Goal: Task Accomplishment & Management: Complete application form

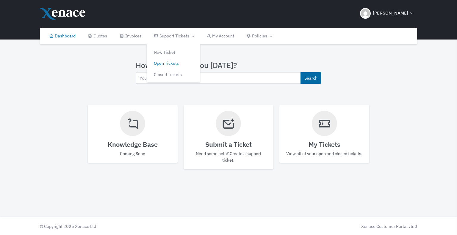
click at [175, 61] on link "Open Tickets" at bounding box center [174, 63] width 54 height 11
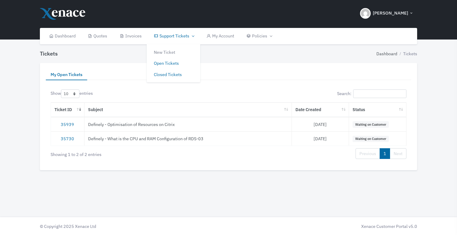
click at [171, 74] on link "Closed Tickets" at bounding box center [174, 74] width 54 height 11
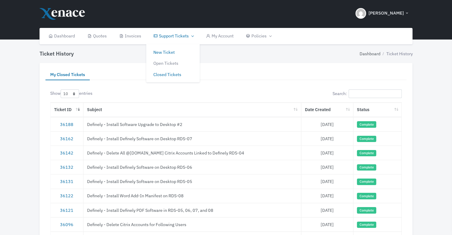
click at [171, 52] on link "New Ticket" at bounding box center [173, 52] width 54 height 11
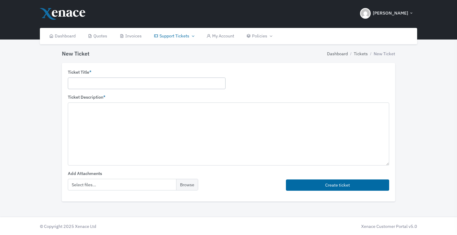
click at [101, 83] on input "text" at bounding box center [147, 84] width 158 height 12
paste input "Definely - Install Software Upgrade to Desktop #2"
type input "Definely - Install Software Upgrade to Desktop #2"
click at [105, 113] on textarea at bounding box center [228, 134] width 321 height 63
click at [99, 111] on textarea at bounding box center [228, 134] width 321 height 63
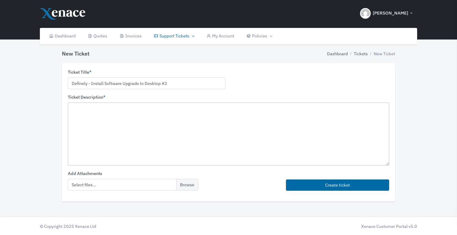
paste textarea "On Desktop #2, please uninstall Definely and reinstall Definely by downloading …"
type textarea "On Desktop #2, please uninstall Definely and reinstall Definely by downloading …"
click at [263, 121] on textarea "On Desktop #2, please uninstall Definely and reinstall Definely by downloading …" at bounding box center [228, 134] width 321 height 63
click at [280, 109] on textarea "On Desktop #2, please uninstall Definely and reinstall Definely by downloading …" at bounding box center [228, 134] width 321 height 63
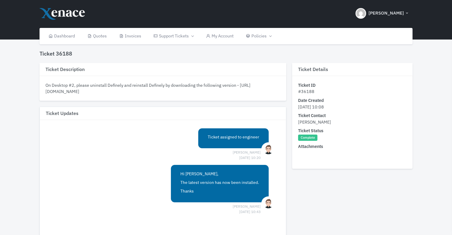
click at [100, 81] on div "On Desktop #2, please uninstall Definely and reinstall Definely by downloading …" at bounding box center [163, 88] width 247 height 25
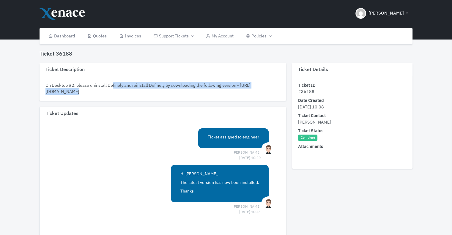
drag, startPoint x: 45, startPoint y: 85, endPoint x: 95, endPoint y: 84, distance: 50.3
click at [95, 84] on div "On Desktop #2, please uninstall Definely and reinstall Definely by downloading …" at bounding box center [163, 88] width 247 height 25
drag, startPoint x: 135, startPoint y: 87, endPoint x: 189, endPoint y: 87, distance: 53.8
click at [135, 87] on div "On Desktop #2, please uninstall Definely and reinstall Definely by downloading …" at bounding box center [162, 88] width 235 height 13
click at [237, 85] on div "On Desktop #2, please uninstall Definely and reinstall Definely by downloading …" at bounding box center [162, 88] width 235 height 13
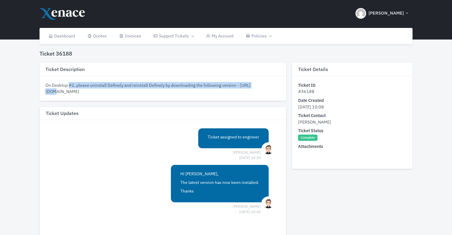
drag, startPoint x: 240, startPoint y: 85, endPoint x: 48, endPoint y: 83, distance: 192.1
click at [48, 83] on div "On Desktop #2, please uninstall Definely and reinstall Definely by downloading …" at bounding box center [162, 88] width 235 height 13
click at [59, 84] on div "On Desktop #2, please uninstall Definely and reinstall Definely by downloading …" at bounding box center [162, 88] width 235 height 13
drag, startPoint x: 45, startPoint y: 84, endPoint x: 255, endPoint y: 83, distance: 209.9
click at [255, 83] on div "On Desktop #2, please uninstall Definely and reinstall Definely by downloading …" at bounding box center [162, 88] width 235 height 13
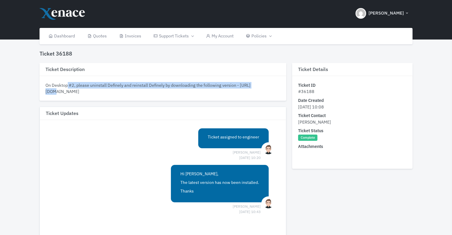
copy div "On Desktop #2, please uninstall Definely and reinstall Definely by downloading …"
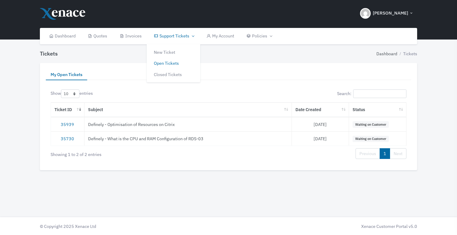
click at [182, 35] on link "Support Tickets" at bounding box center [173, 36] width 52 height 16
click at [172, 77] on link "Closed Tickets" at bounding box center [174, 74] width 54 height 11
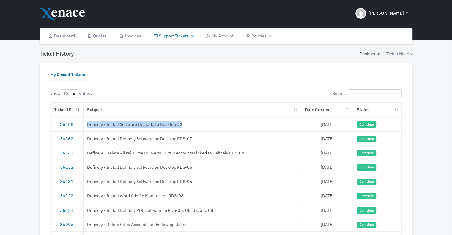
drag, startPoint x: 187, startPoint y: 123, endPoint x: 87, endPoint y: 127, distance: 100.0
click at [87, 127] on td "Definely - Install Software Upgrade to Desktop #2" at bounding box center [193, 124] width 218 height 14
copy td "Definely - Install Software Upgrade to Desktop #2"
